Goal: Check status: Check status

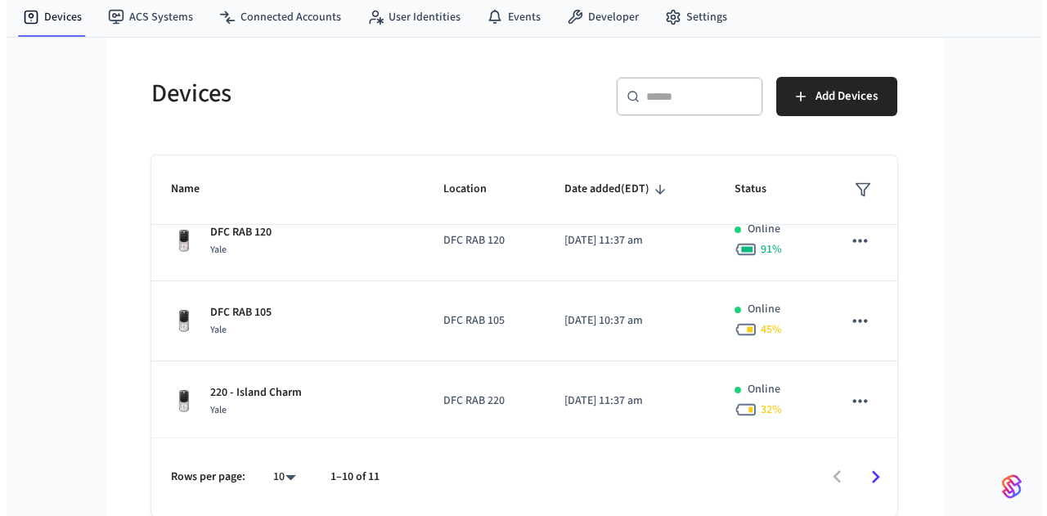
scroll to position [102, 0]
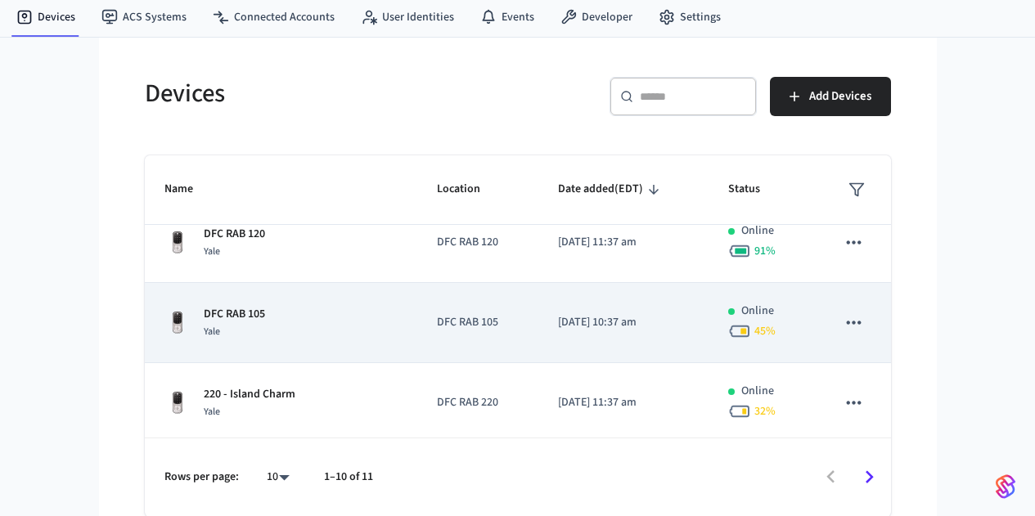
click at [204, 326] on div "Yale" at bounding box center [234, 331] width 61 height 17
click at [861, 321] on icon "sticky table" at bounding box center [854, 322] width 14 height 3
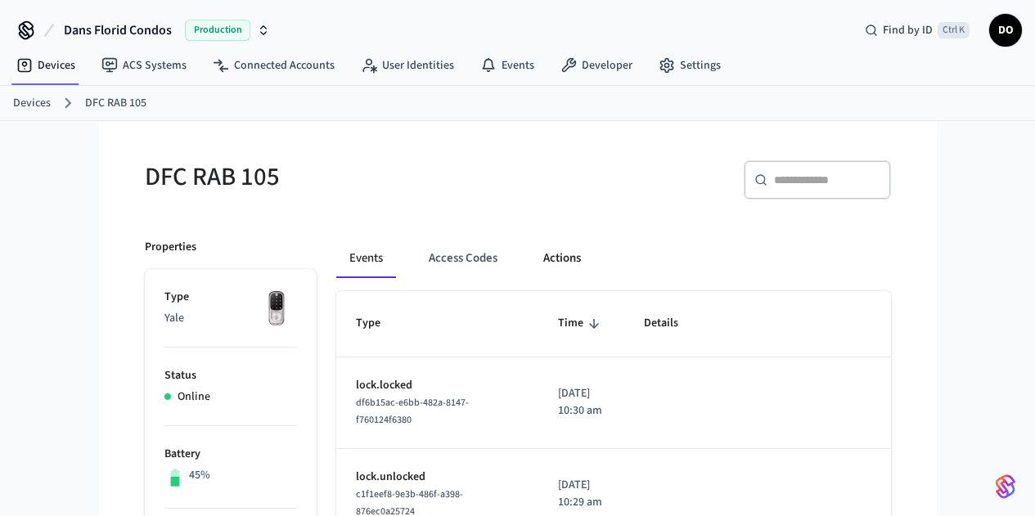
click at [530, 256] on button "Actions" at bounding box center [562, 258] width 64 height 39
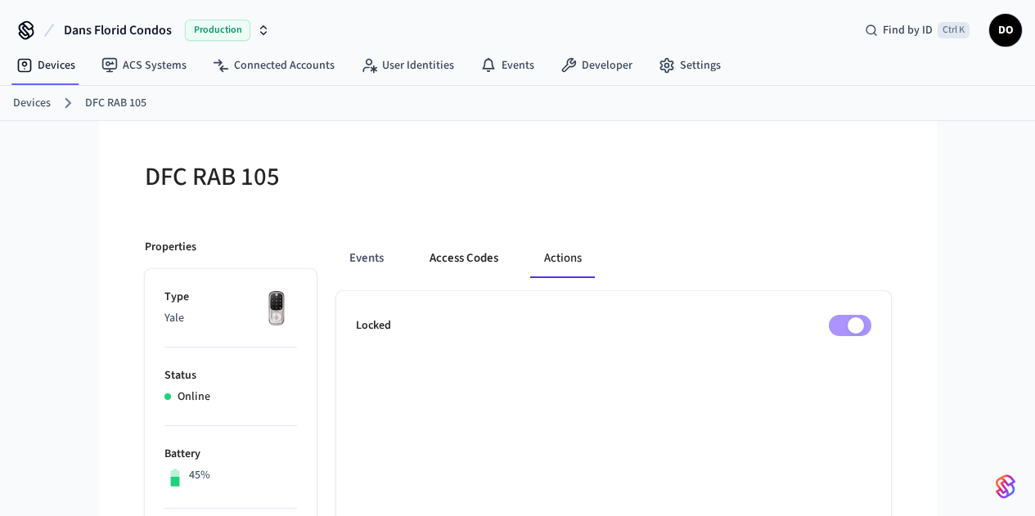
click at [416, 255] on button "Access Codes" at bounding box center [463, 258] width 95 height 39
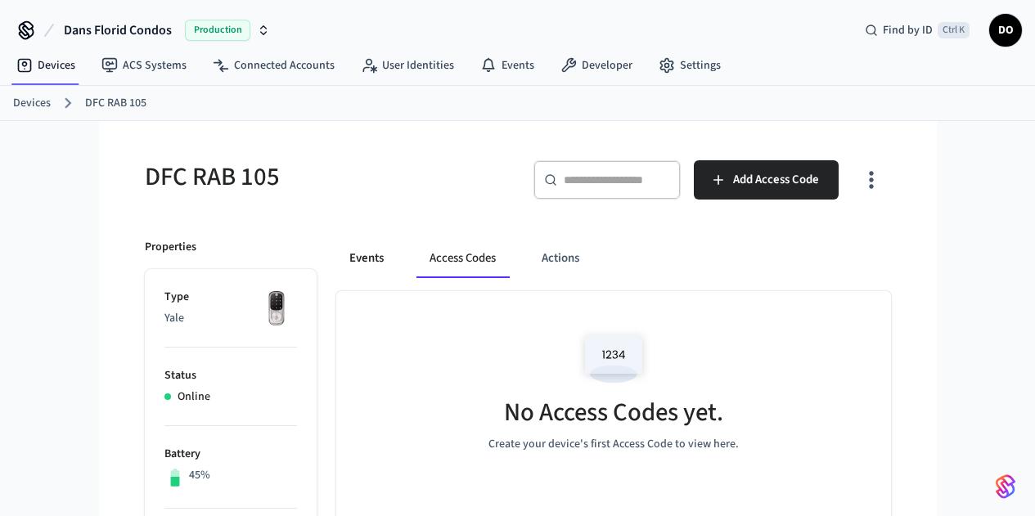
click at [336, 255] on button "Events" at bounding box center [366, 258] width 61 height 39
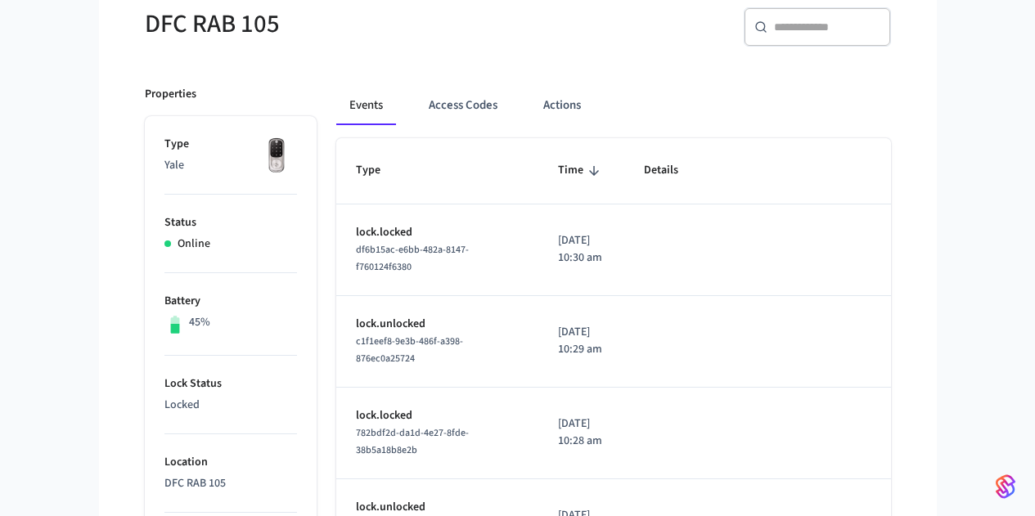
scroll to position [152, 0]
